Goal: Task Accomplishment & Management: Use online tool/utility

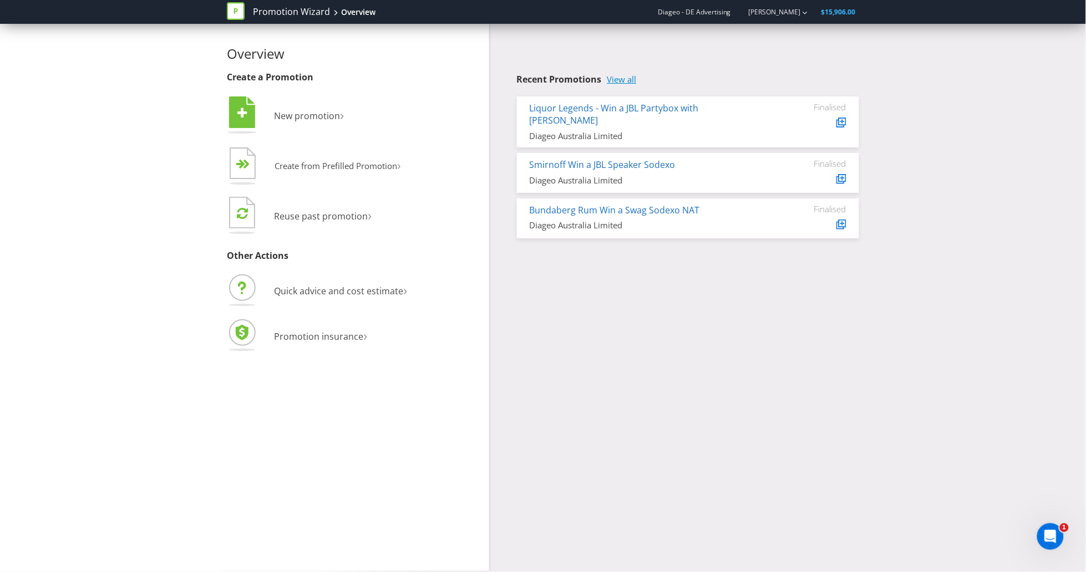
click at [630, 76] on link "View all" at bounding box center [621, 79] width 29 height 9
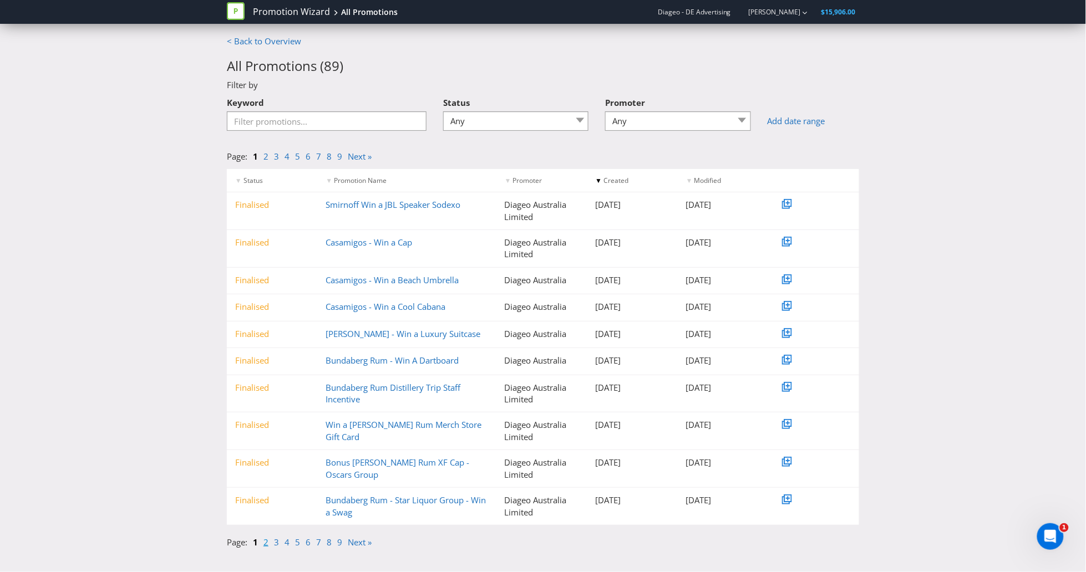
click at [266, 540] on link "2" at bounding box center [265, 542] width 5 height 11
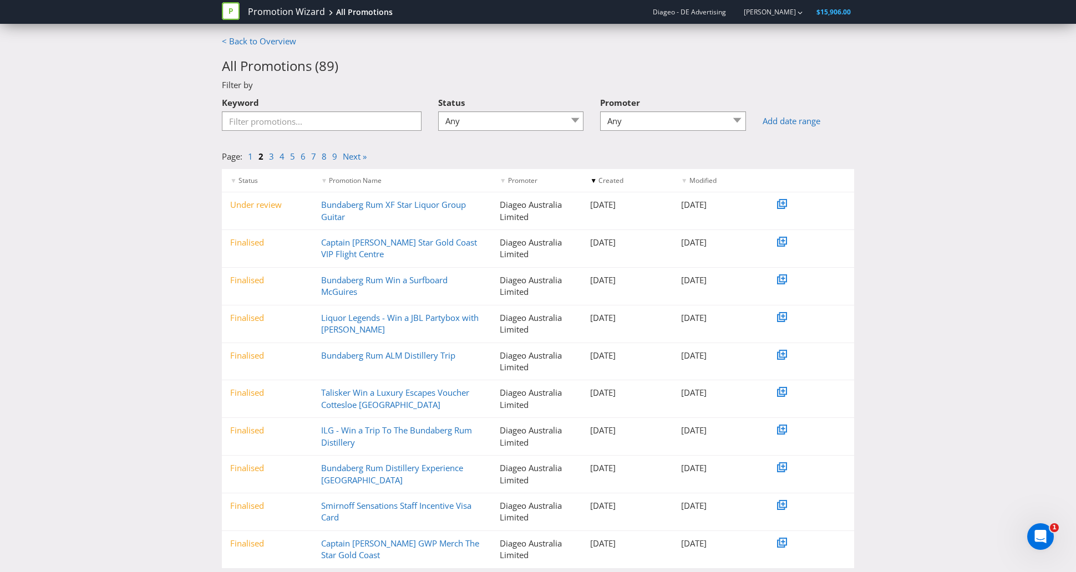
scroll to position [25, 0]
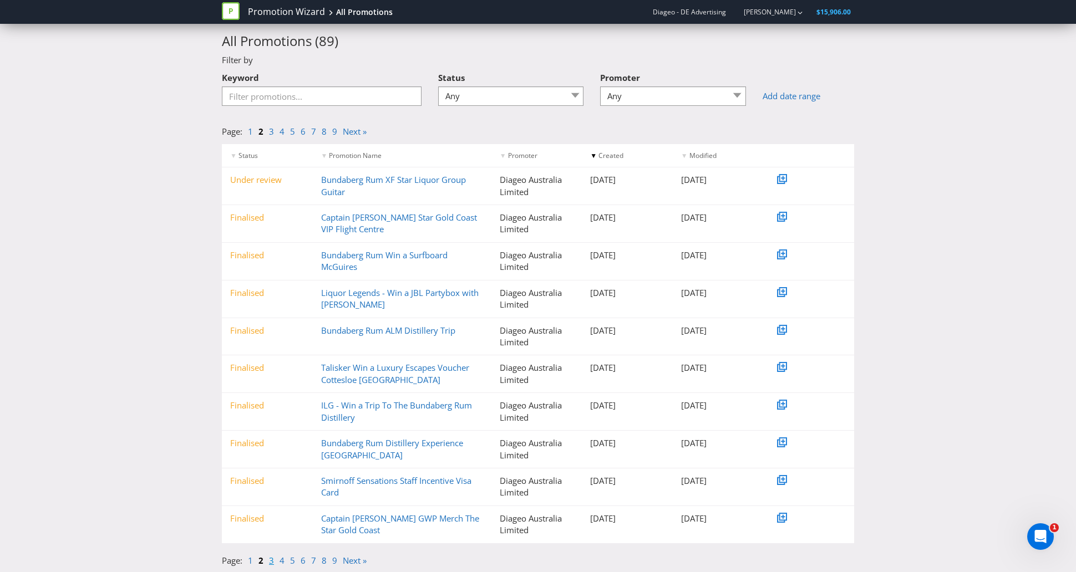
click at [270, 559] on link "3" at bounding box center [271, 560] width 5 height 11
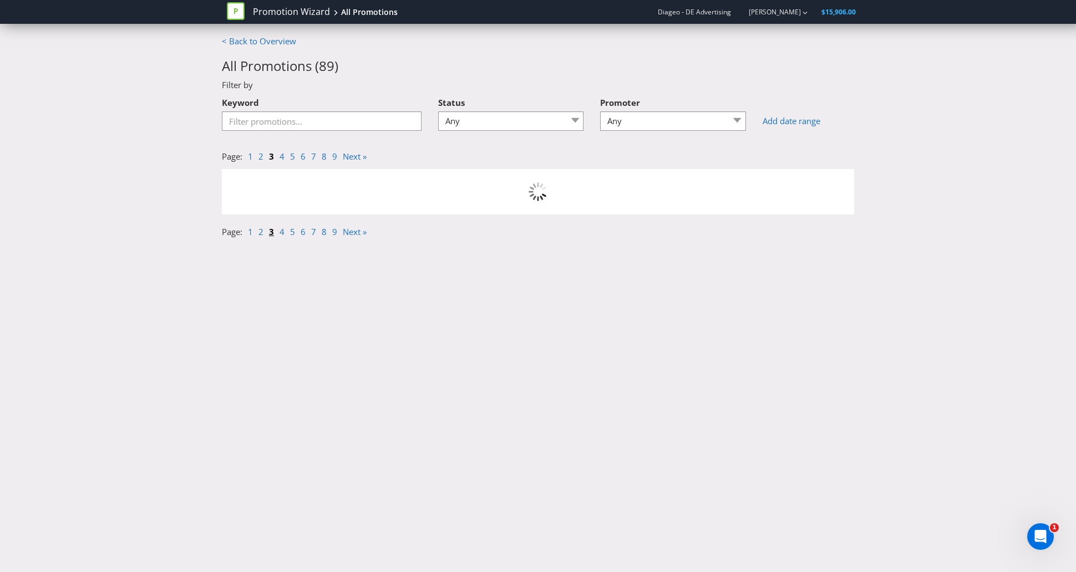
scroll to position [0, 0]
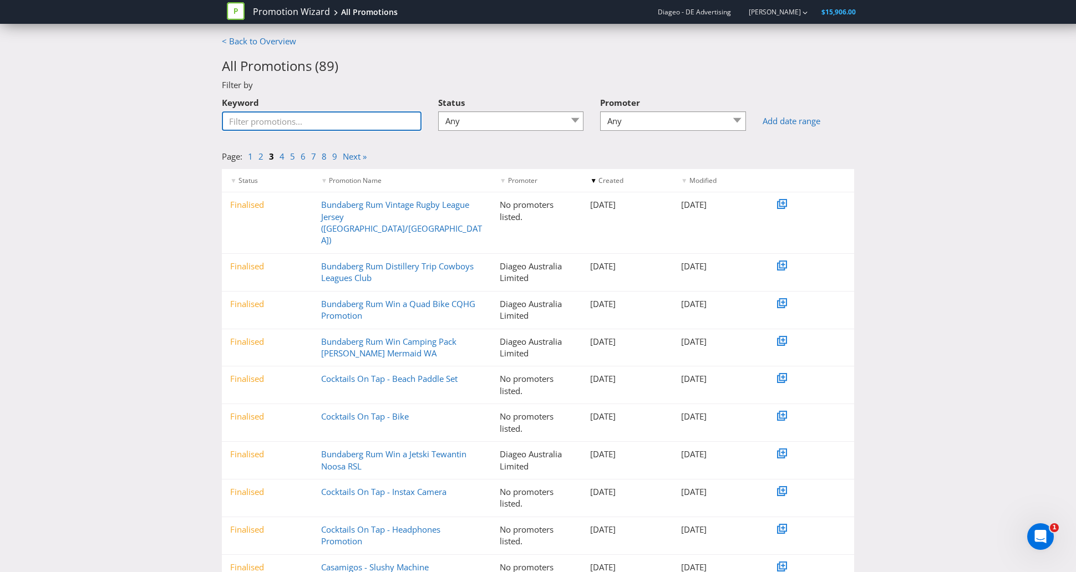
click at [361, 122] on input "Keyword" at bounding box center [322, 120] width 200 height 19
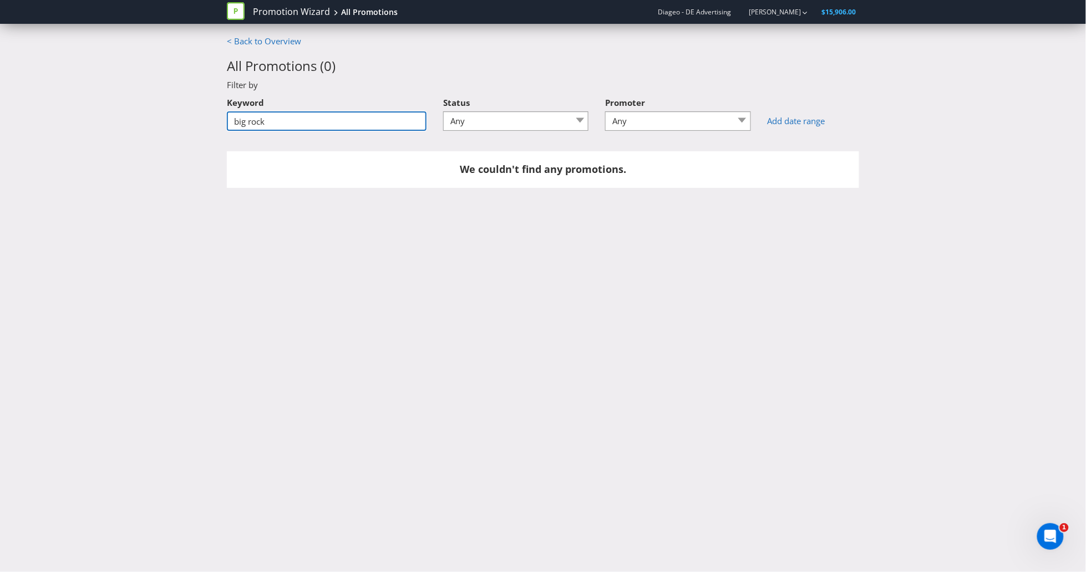
click at [347, 122] on input "big rock" at bounding box center [327, 120] width 200 height 19
type input "b"
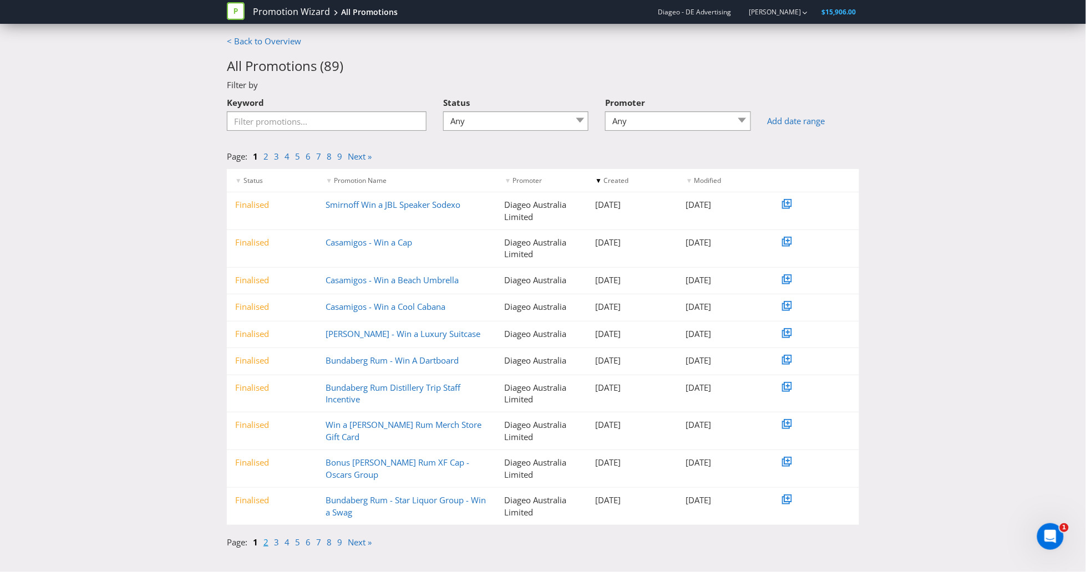
click at [265, 540] on link "2" at bounding box center [265, 542] width 5 height 11
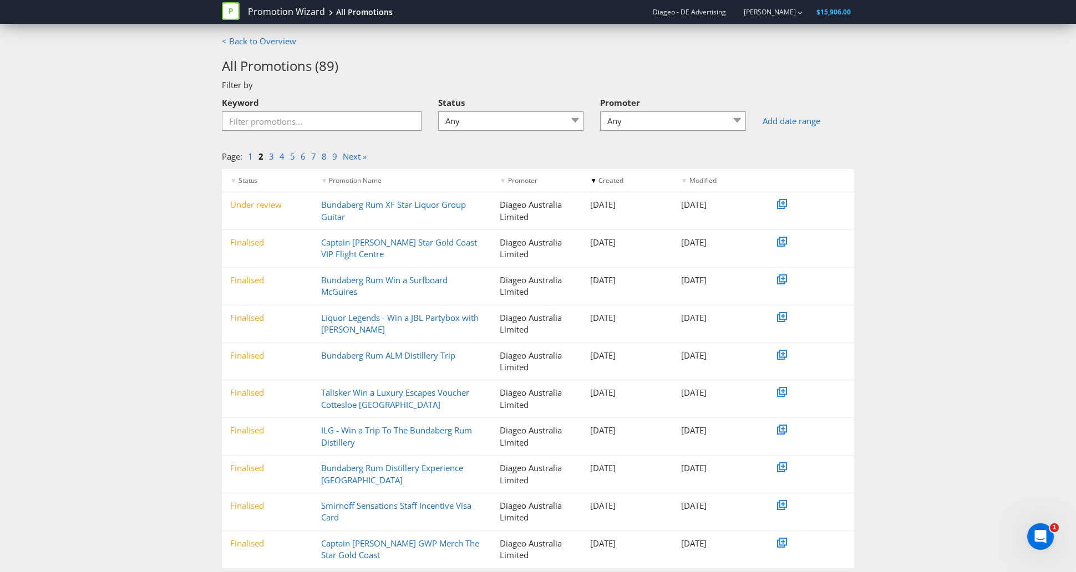
scroll to position [25, 0]
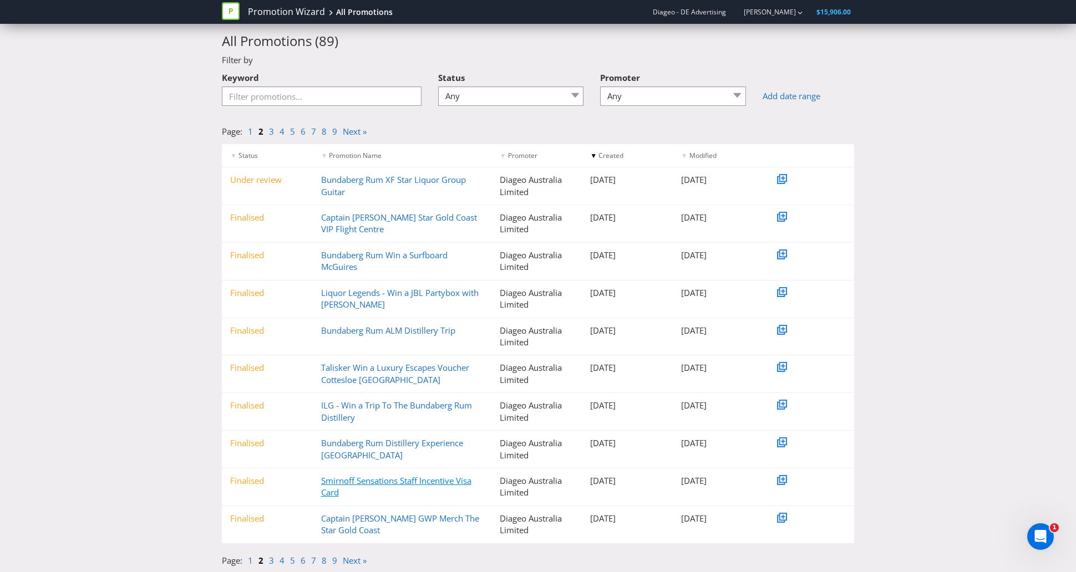
click at [395, 484] on link "Smirnoff Sensations Staff Incentive Visa Card" at bounding box center [396, 486] width 150 height 23
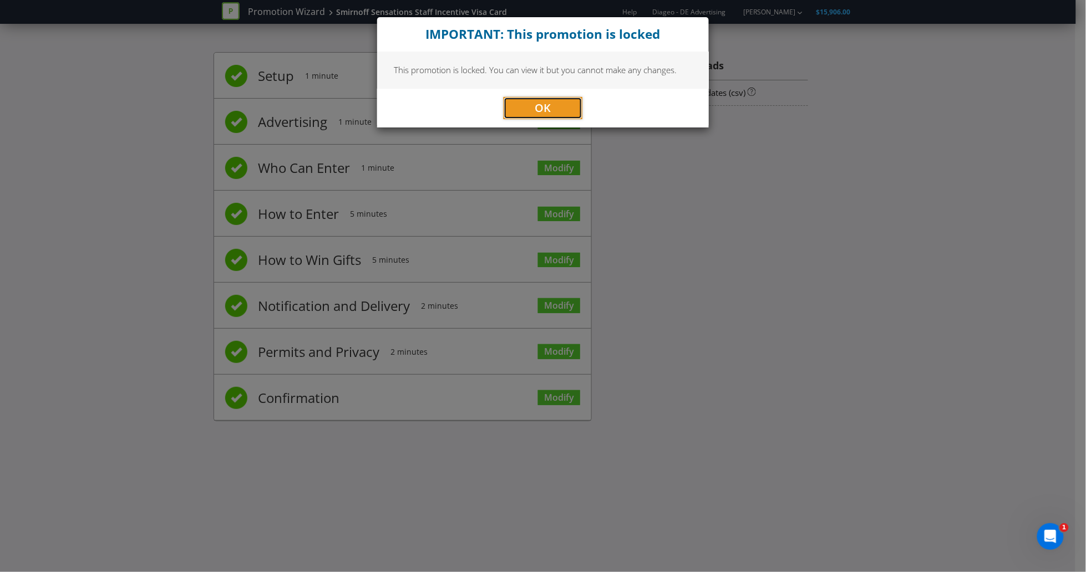
click at [535, 105] on span "OK" at bounding box center [543, 107] width 16 height 15
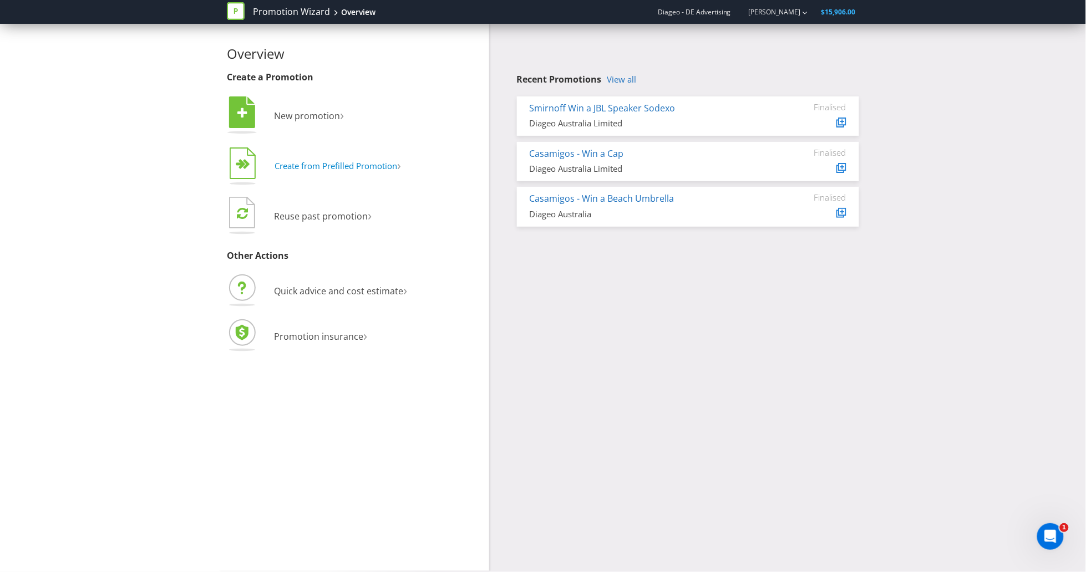
click at [296, 168] on span "Create from Prefilled Promotion" at bounding box center [336, 165] width 123 height 11
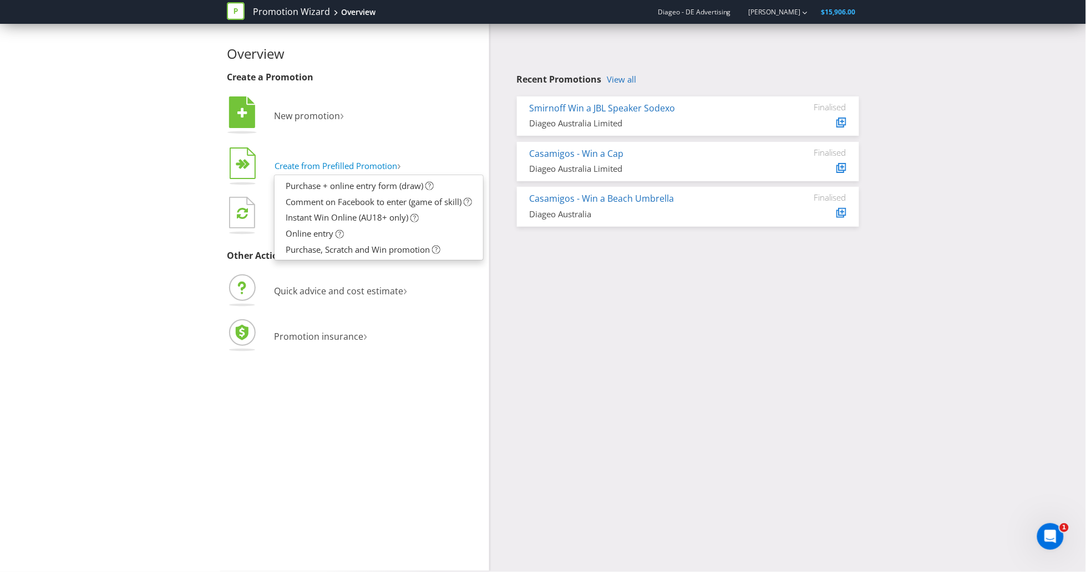
click at [248, 164] on tspan "" at bounding box center [246, 164] width 7 height 11
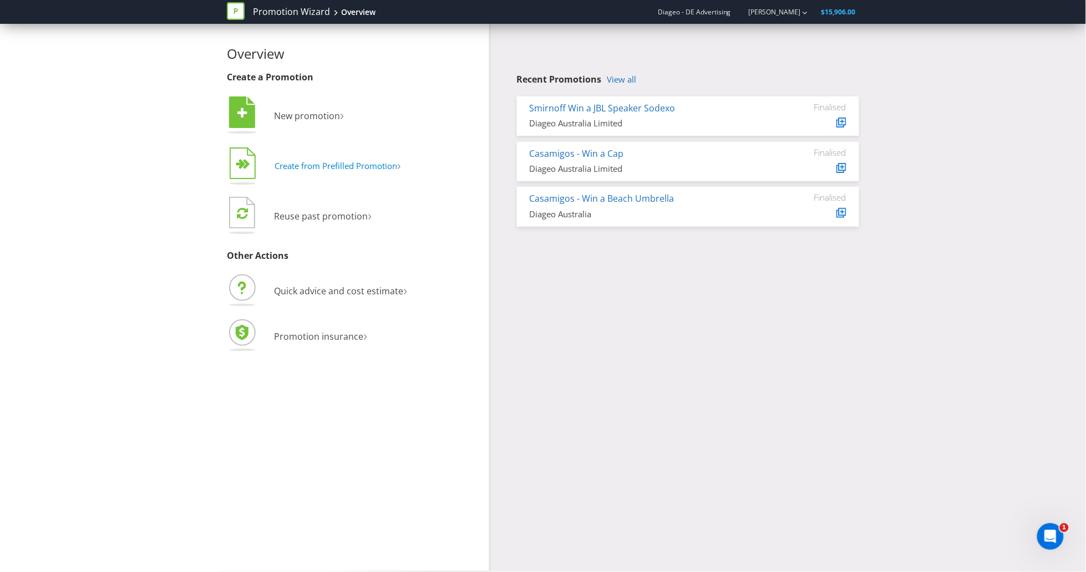
click at [246, 164] on tspan "" at bounding box center [246, 164] width 7 height 11
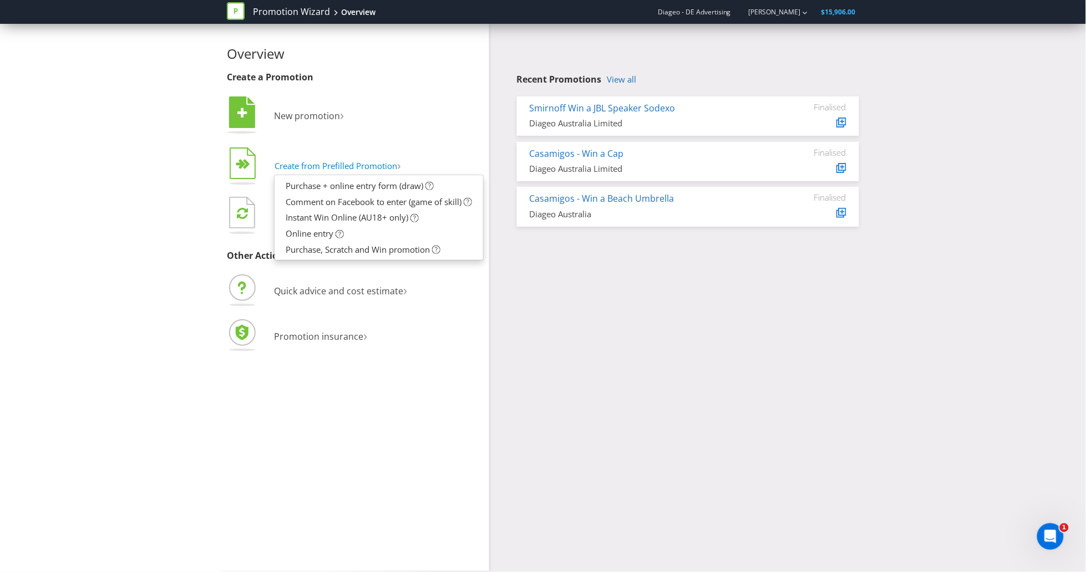
click at [248, 161] on tspan "" at bounding box center [246, 164] width 7 height 11
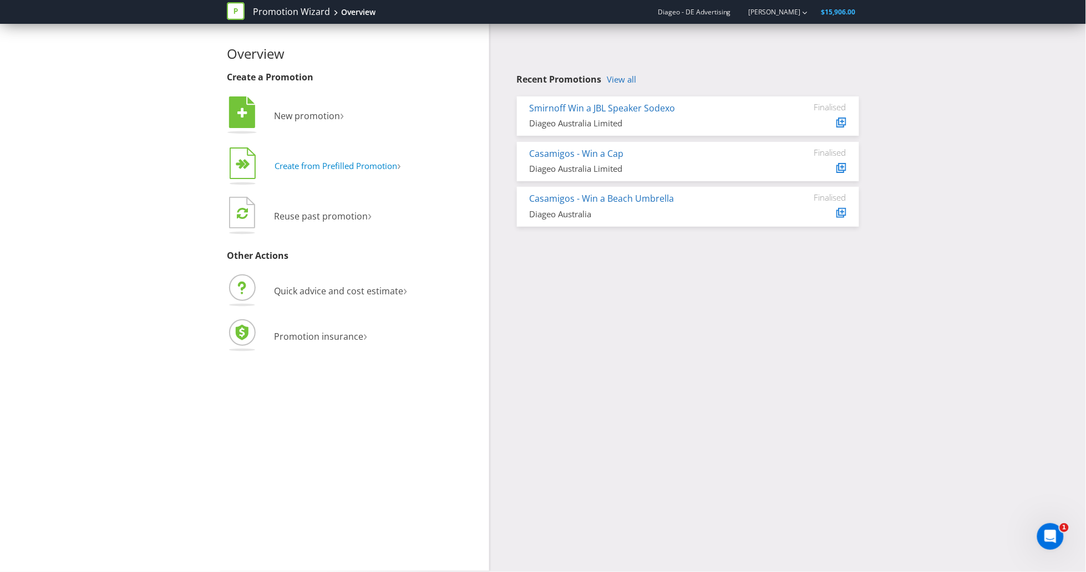
click at [307, 164] on span "Create from Prefilled Promotion" at bounding box center [336, 165] width 123 height 11
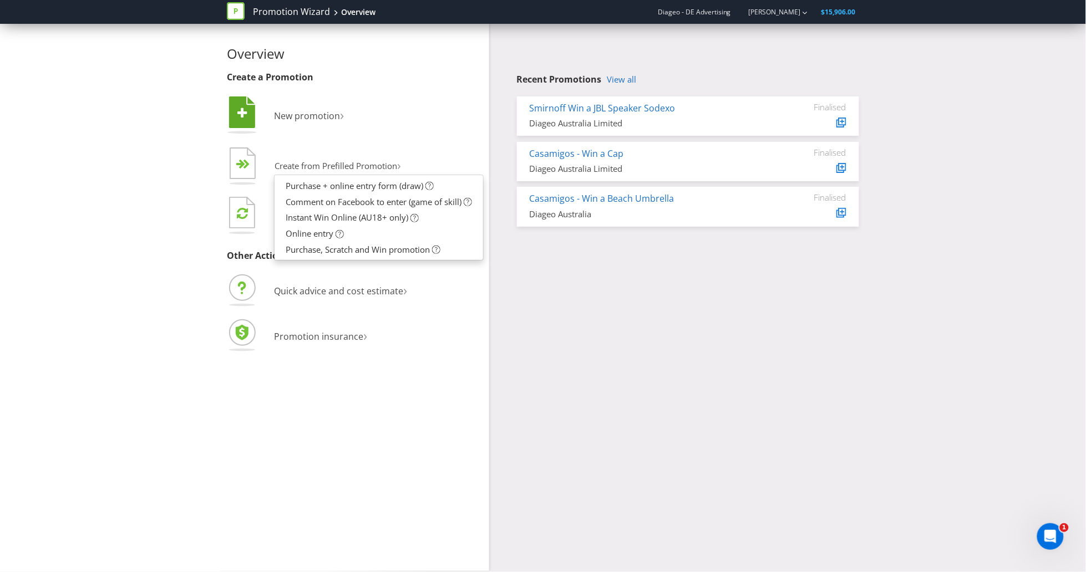
click at [414, 132] on li " New promotion ›" at bounding box center [354, 116] width 254 height 45
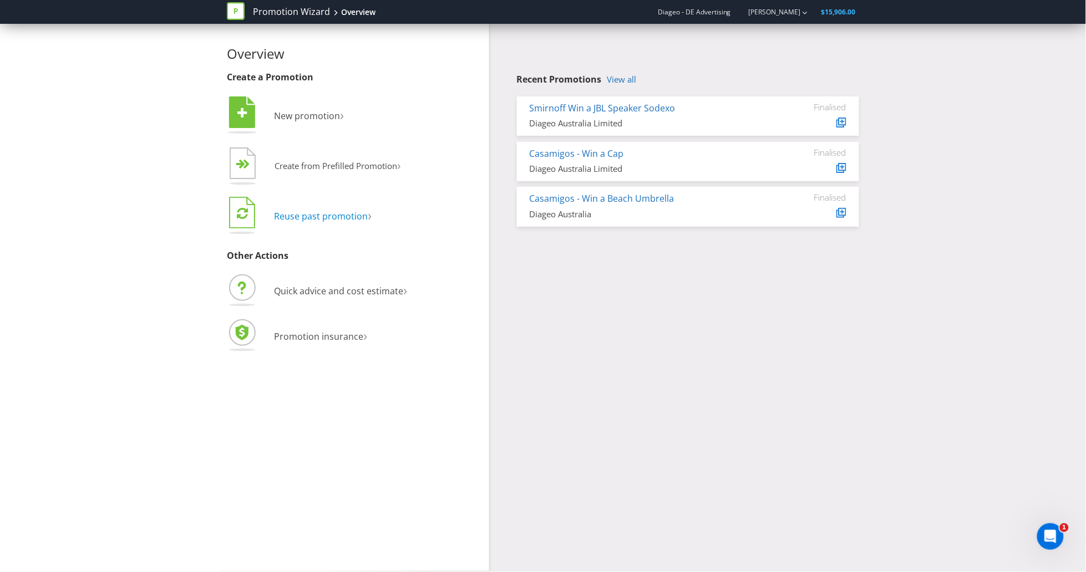
click at [307, 216] on span "Reuse past promotion" at bounding box center [321, 216] width 94 height 12
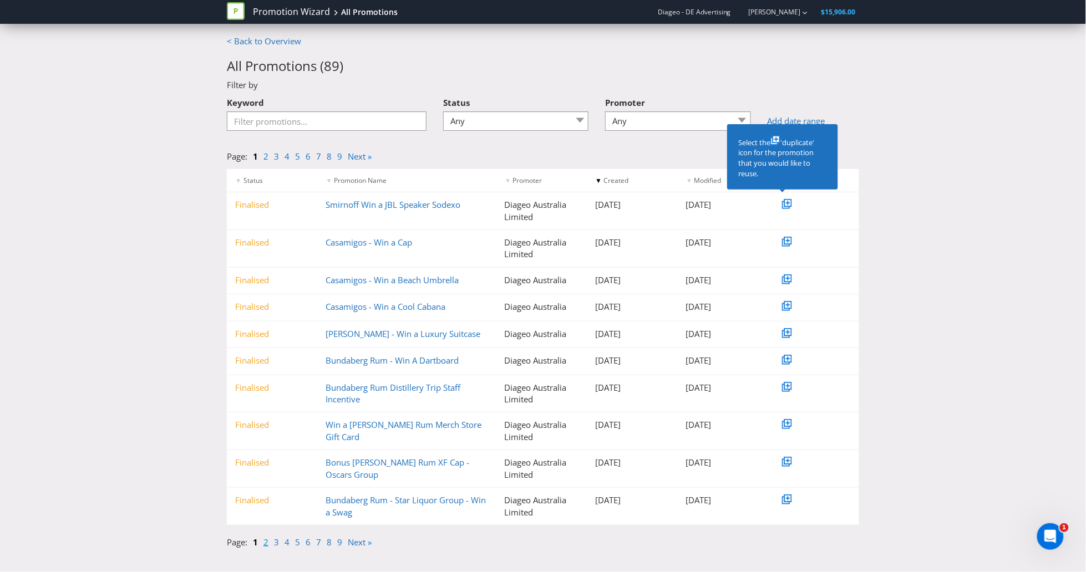
click at [265, 541] on link "2" at bounding box center [265, 542] width 5 height 11
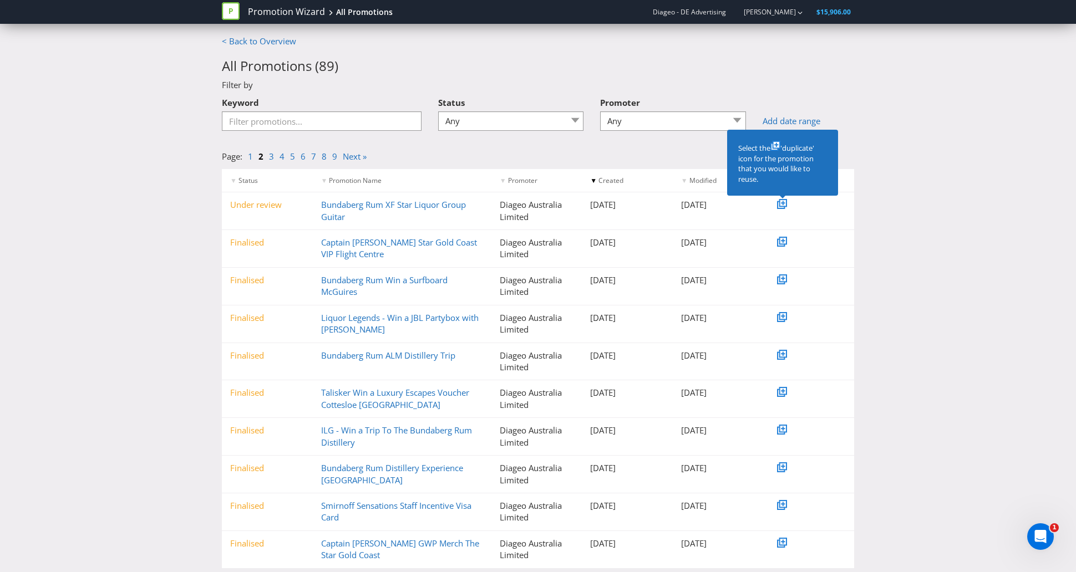
scroll to position [25, 0]
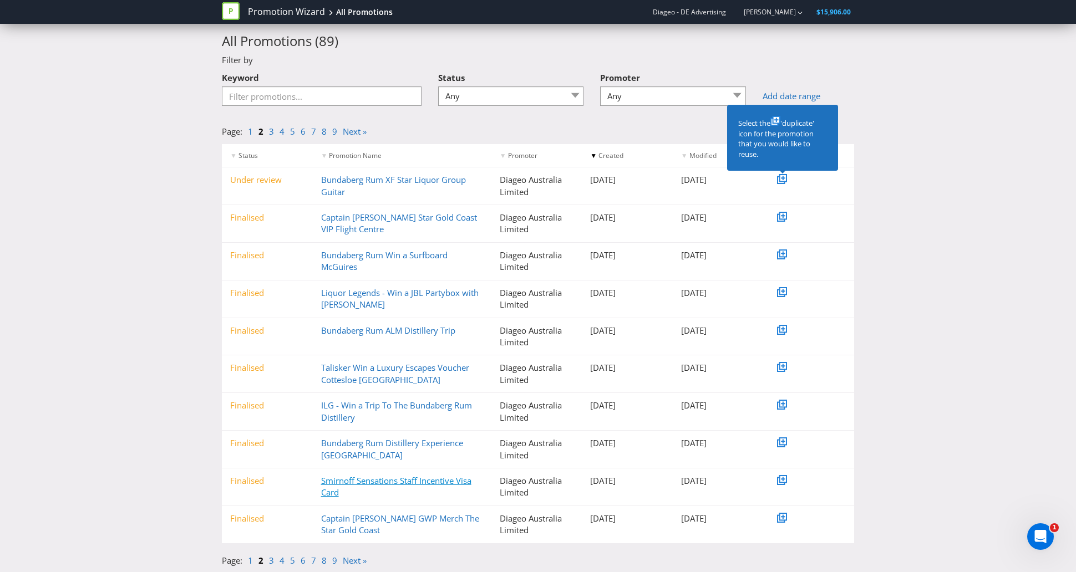
click at [338, 483] on link "Smirnoff Sensations Staff Incentive Visa Card" at bounding box center [396, 486] width 150 height 23
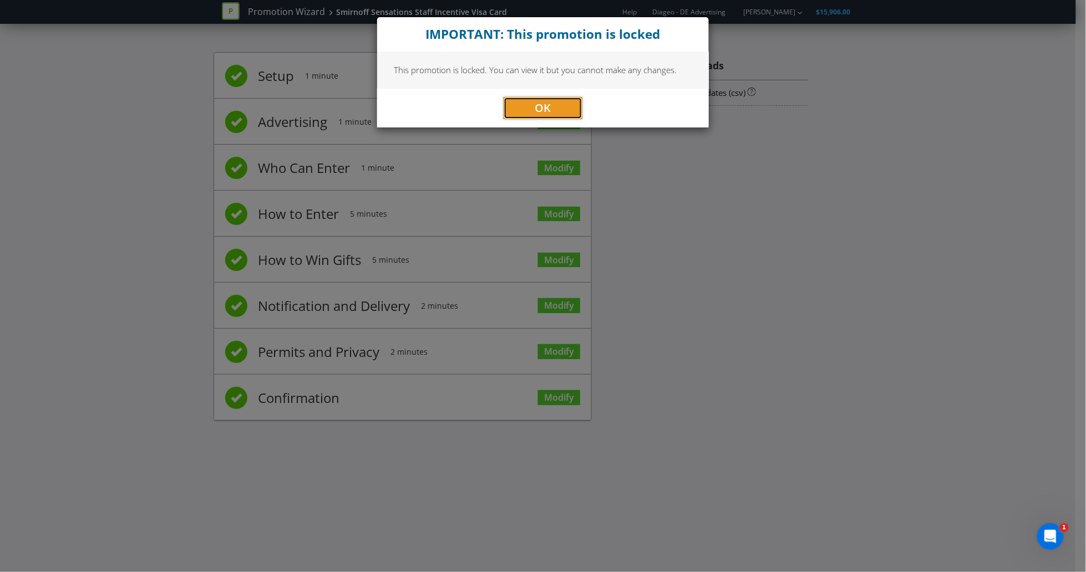
click at [526, 109] on button "OK" at bounding box center [543, 108] width 79 height 22
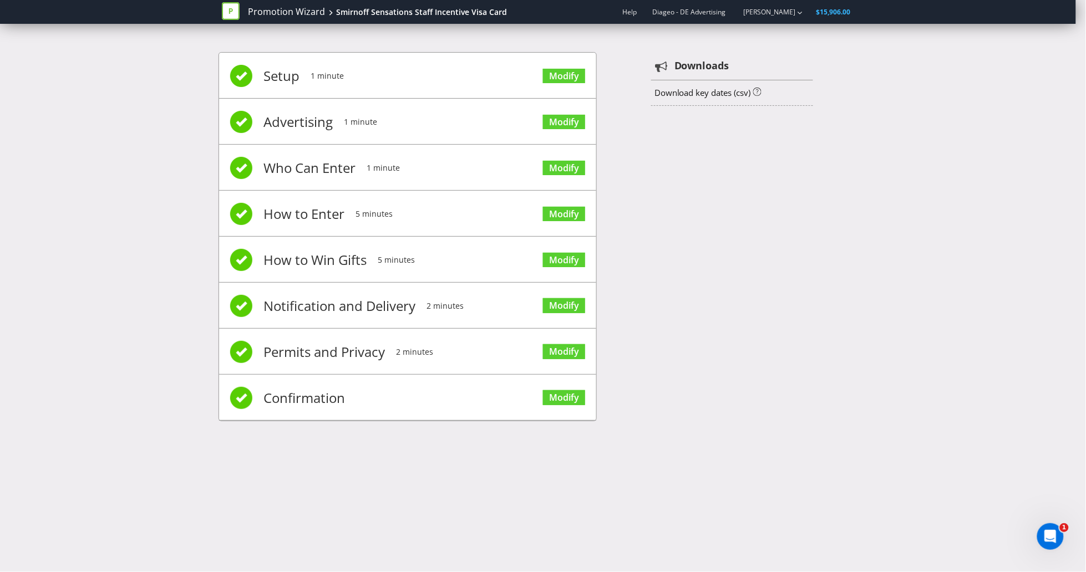
click at [762, 256] on div "Setup 1 minute Modify Advertising 1 minute Modify Who Can Enter 1 minute Modify…" at bounding box center [543, 242] width 649 height 414
